Goal: Find specific page/section: Find specific page/section

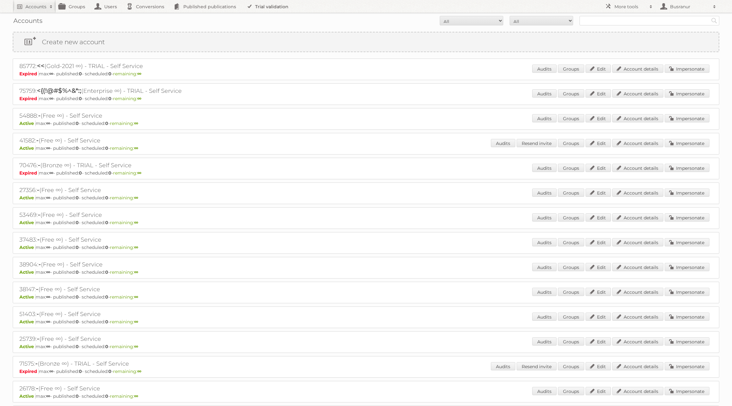
click at [273, 5] on link "Trial validation" at bounding box center [269, 6] width 52 height 13
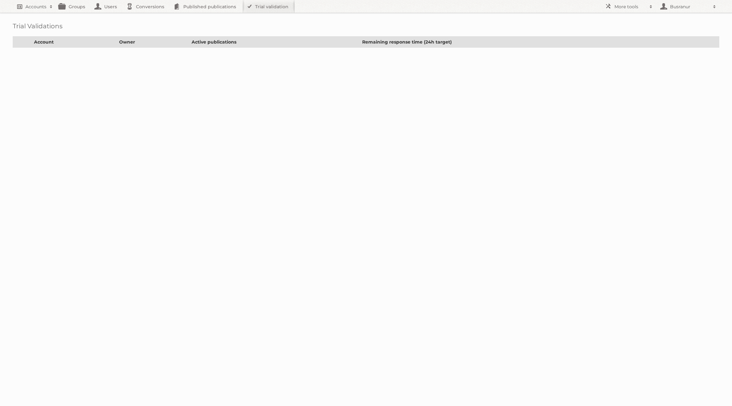
click at [27, 4] on h2 "Accounts" at bounding box center [35, 6] width 21 height 6
paste input"] "workflow_notification@app.co.id"
type input"] "workflow_notification@app.co.id"
click at [147, 16] on input "Search" at bounding box center [152, 21] width 10 height 10
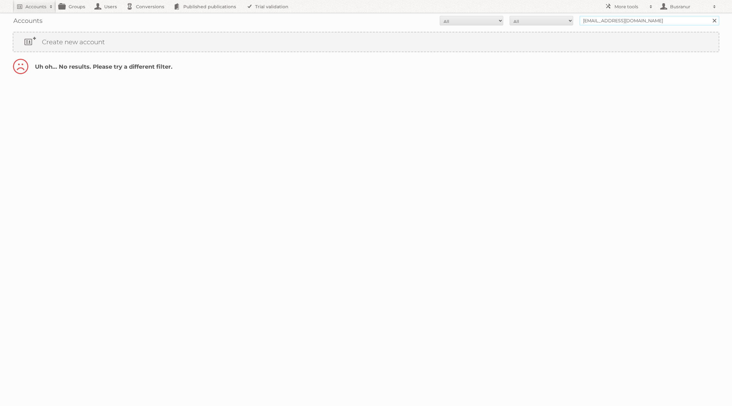
click at [629, 19] on input "[EMAIL_ADDRESS][DOMAIN_NAME]" at bounding box center [650, 21] width 140 height 10
type input "@[DOMAIN_NAME]"
click at [710, 16] on input "Search" at bounding box center [715, 21] width 10 height 10
click at [651, 69] on link "Account details" at bounding box center [638, 69] width 51 height 8
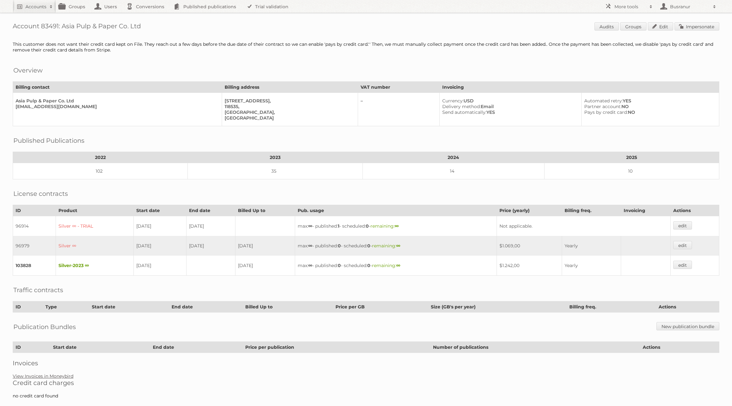
click at [53, 373] on link "View Invoices in Moneybird" at bounding box center [43, 376] width 61 height 6
click at [57, 373] on link "View Invoices in Moneybird" at bounding box center [43, 376] width 61 height 6
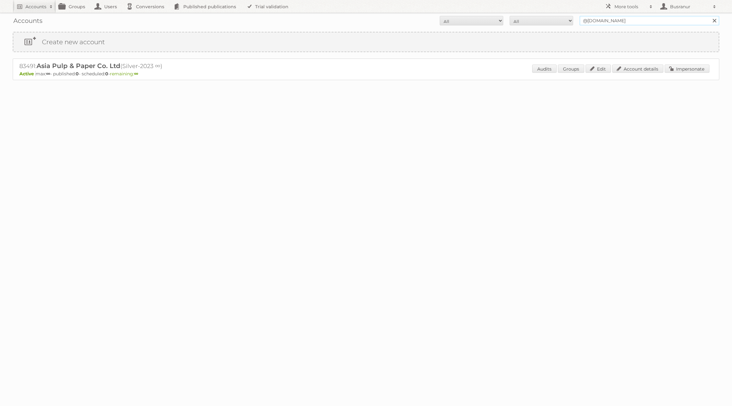
click at [599, 20] on input "@[DOMAIN_NAME]" at bounding box center [650, 21] width 140 height 10
click at [599, 20] on input "@app.co.id" at bounding box center [650, 21] width 140 height 10
paste input "crediteur@vomar.nl"
type input "crediteur@vomar.nl"
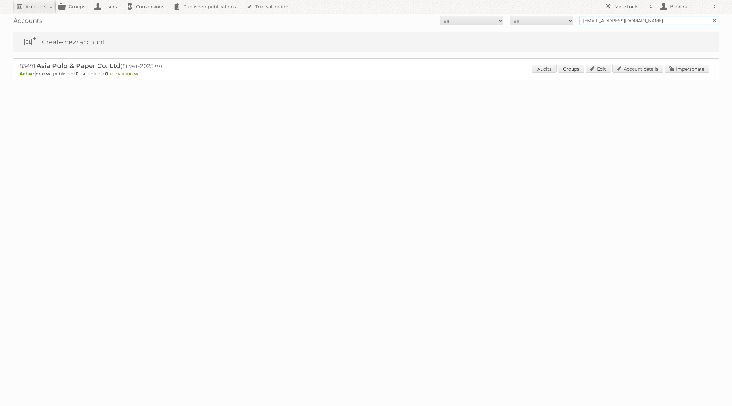
click at [710, 16] on input "Search" at bounding box center [715, 21] width 10 height 10
click at [604, 19] on input "[EMAIL_ADDRESS][DOMAIN_NAME]" at bounding box center [650, 21] width 140 height 10
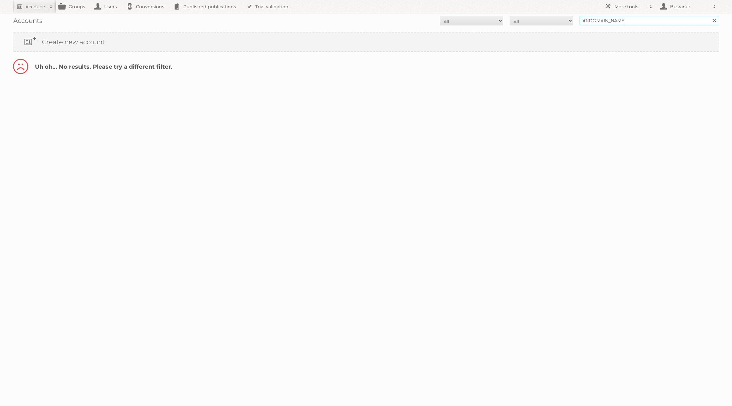
type input "@[DOMAIN_NAME]"
click at [710, 16] on input "Search" at bounding box center [715, 21] width 10 height 10
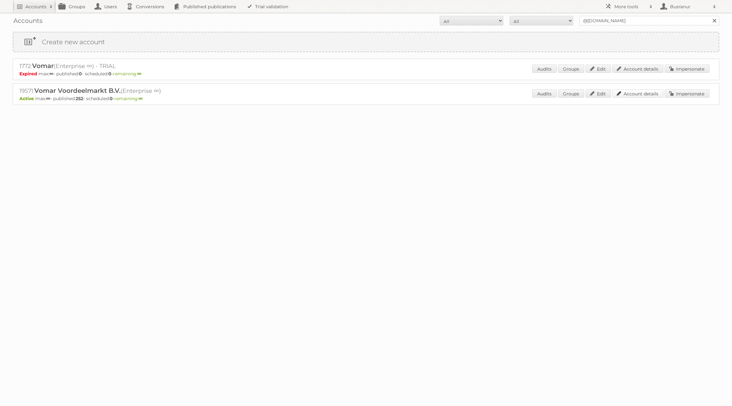
click at [636, 94] on link "Account details" at bounding box center [638, 93] width 51 height 8
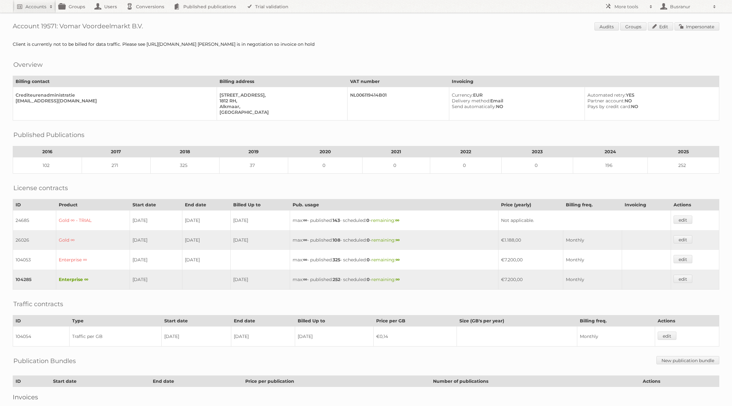
scroll to position [36, 0]
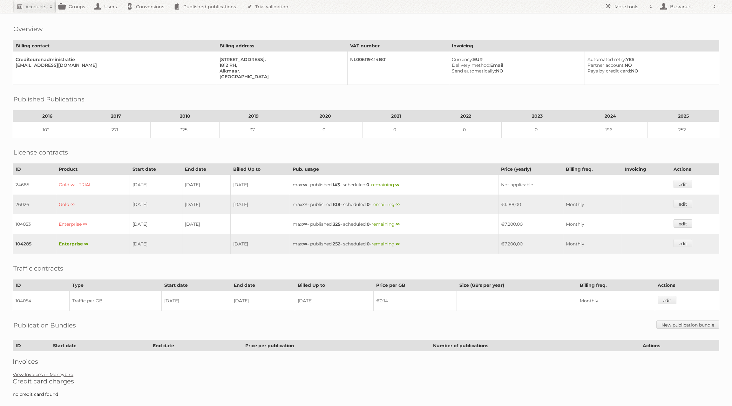
click at [58, 372] on link "View Invoices in Moneybird" at bounding box center [43, 375] width 61 height 6
